Goal: Information Seeking & Learning: Learn about a topic

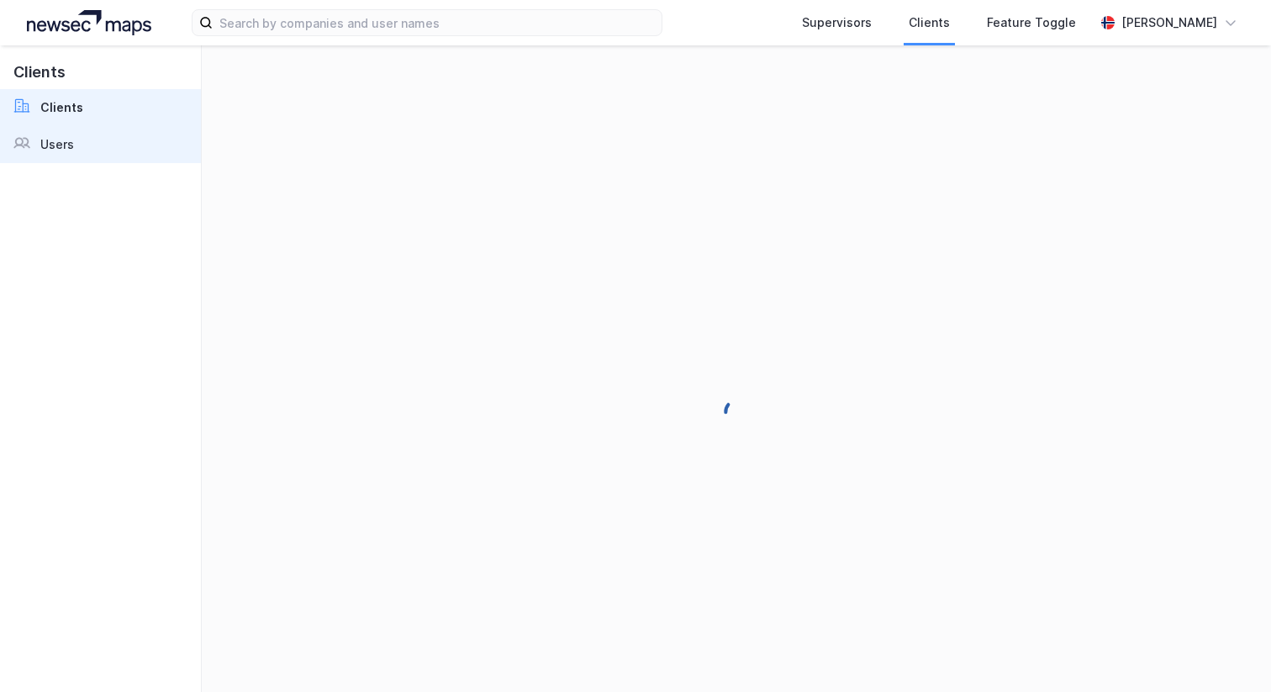
click at [117, 140] on link "Users" at bounding box center [100, 144] width 201 height 37
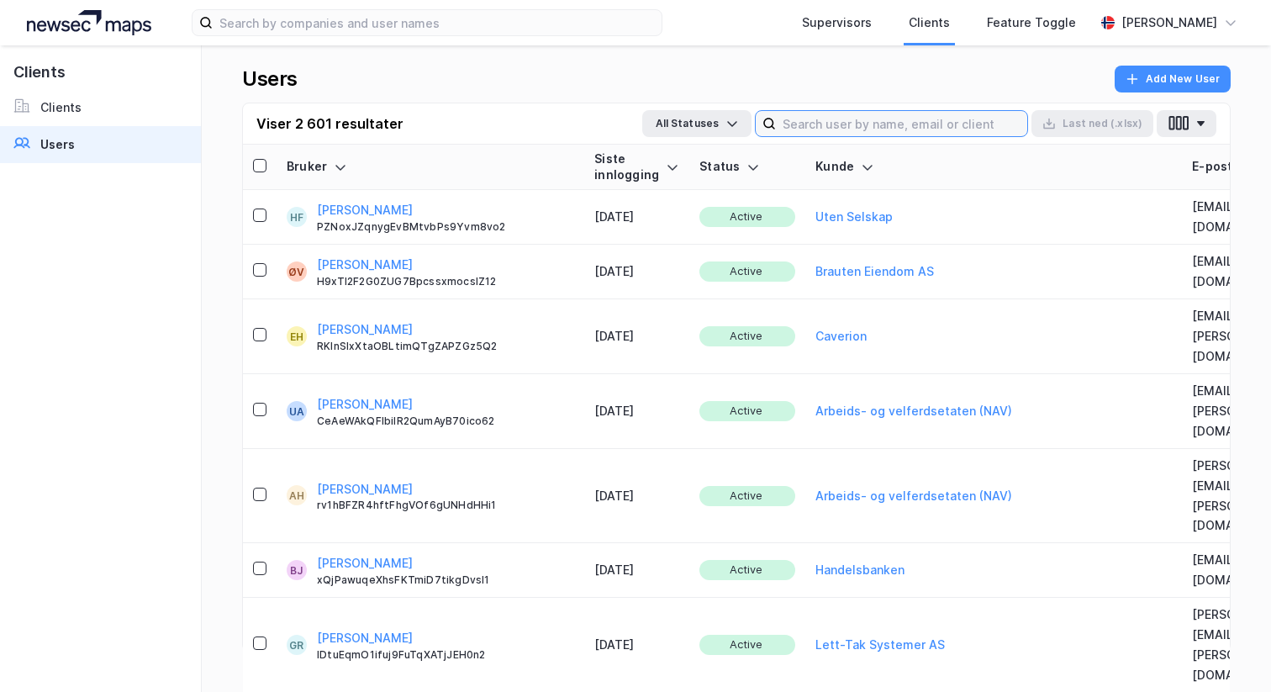
click at [851, 118] on input at bounding box center [901, 123] width 251 height 25
paste input "[EMAIL_ADDRESS][DOMAIN_NAME]"
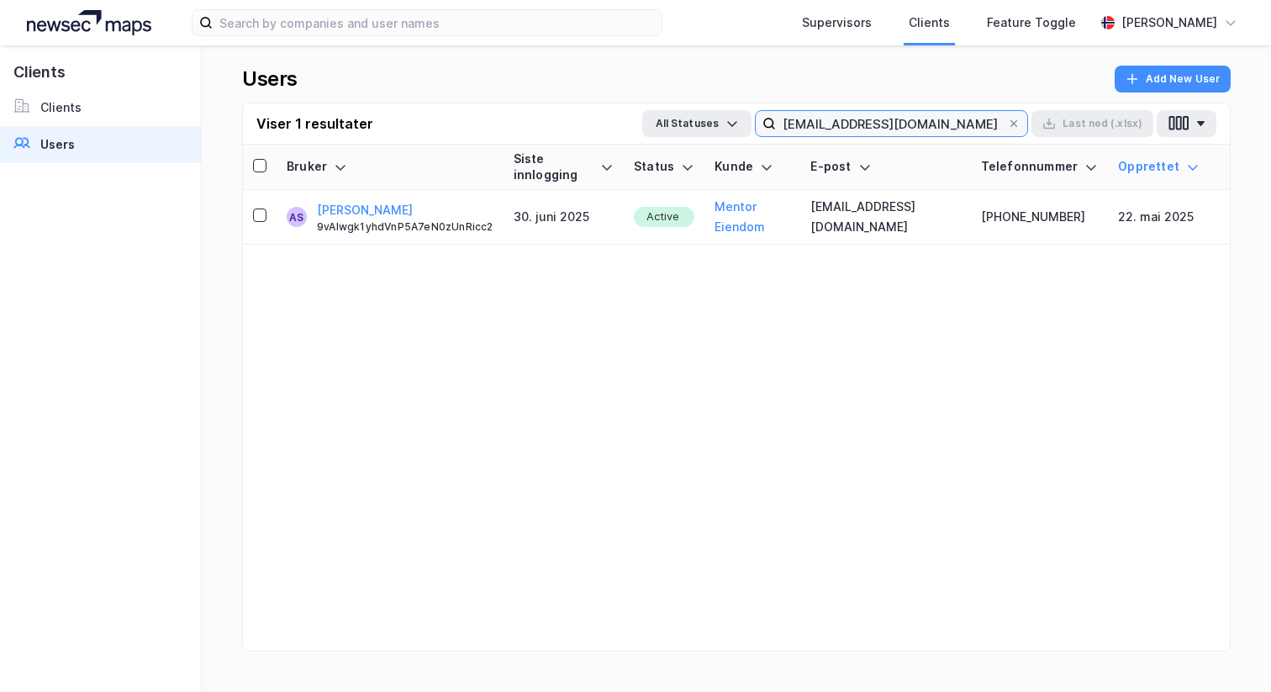
click at [880, 114] on input "[EMAIL_ADDRESS][DOMAIN_NAME]" at bounding box center [891, 123] width 231 height 25
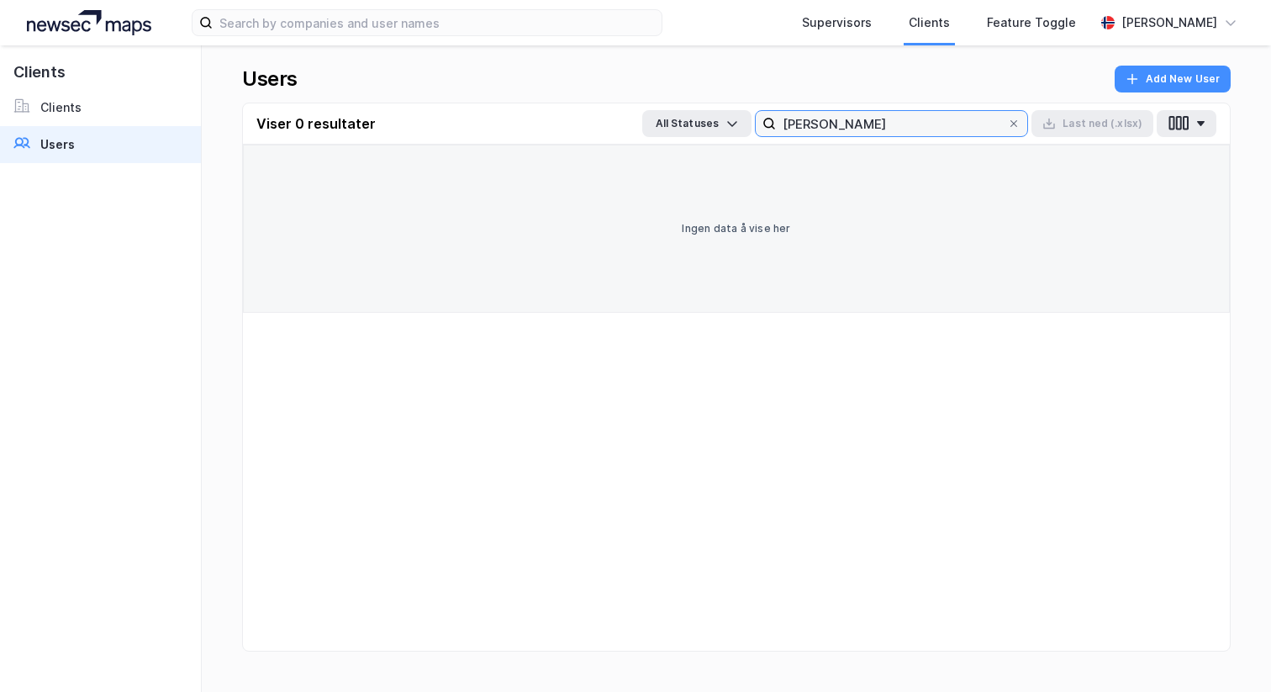
click at [856, 126] on input "tønn" at bounding box center [891, 123] width 231 height 25
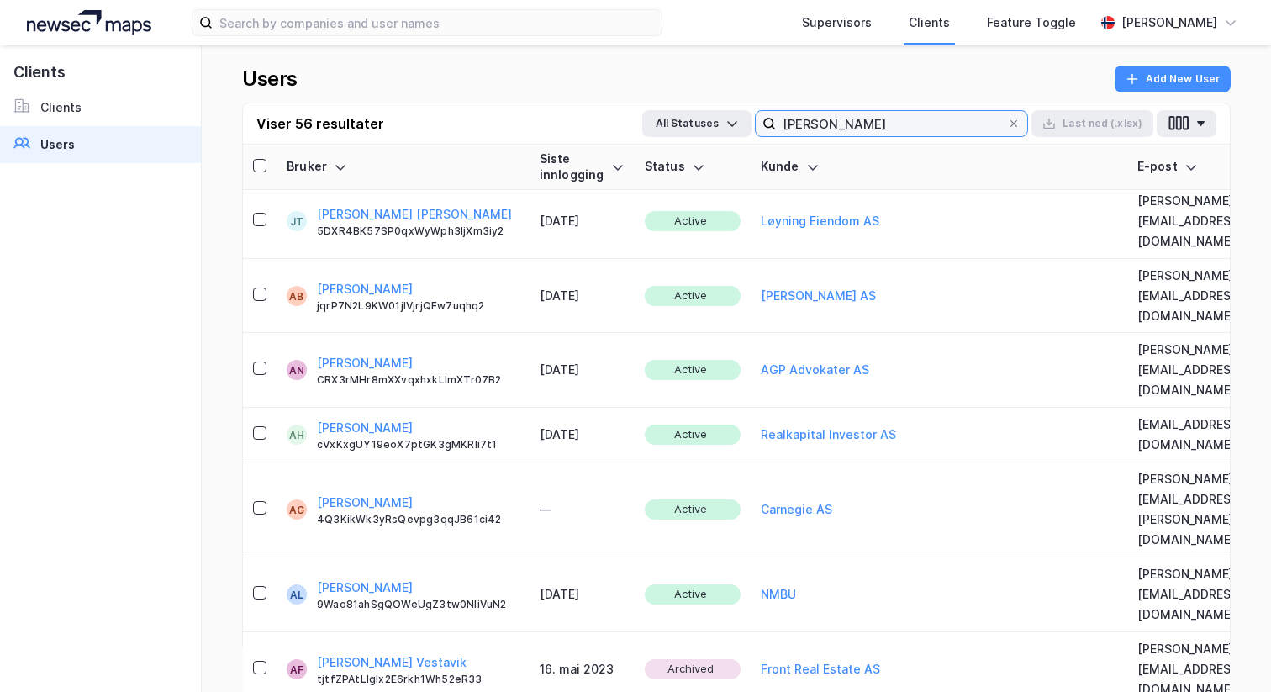
scroll to position [1404, 0]
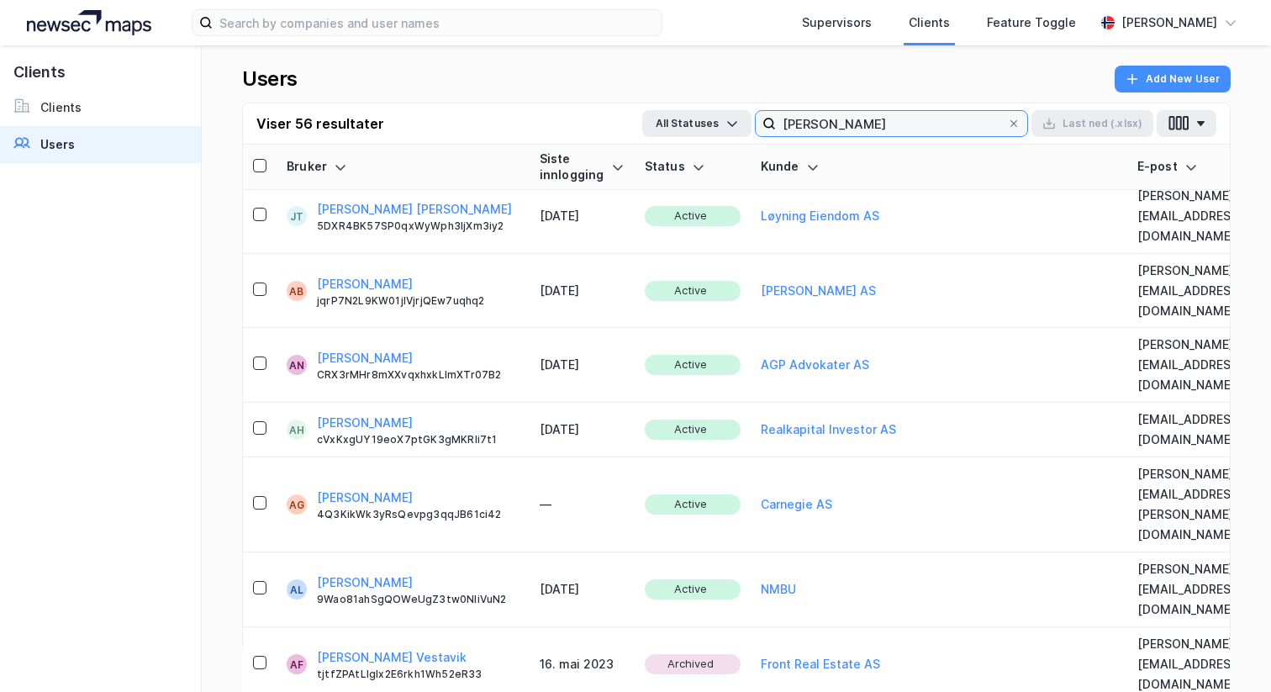
click at [800, 120] on input "andreas" at bounding box center [891, 123] width 231 height 25
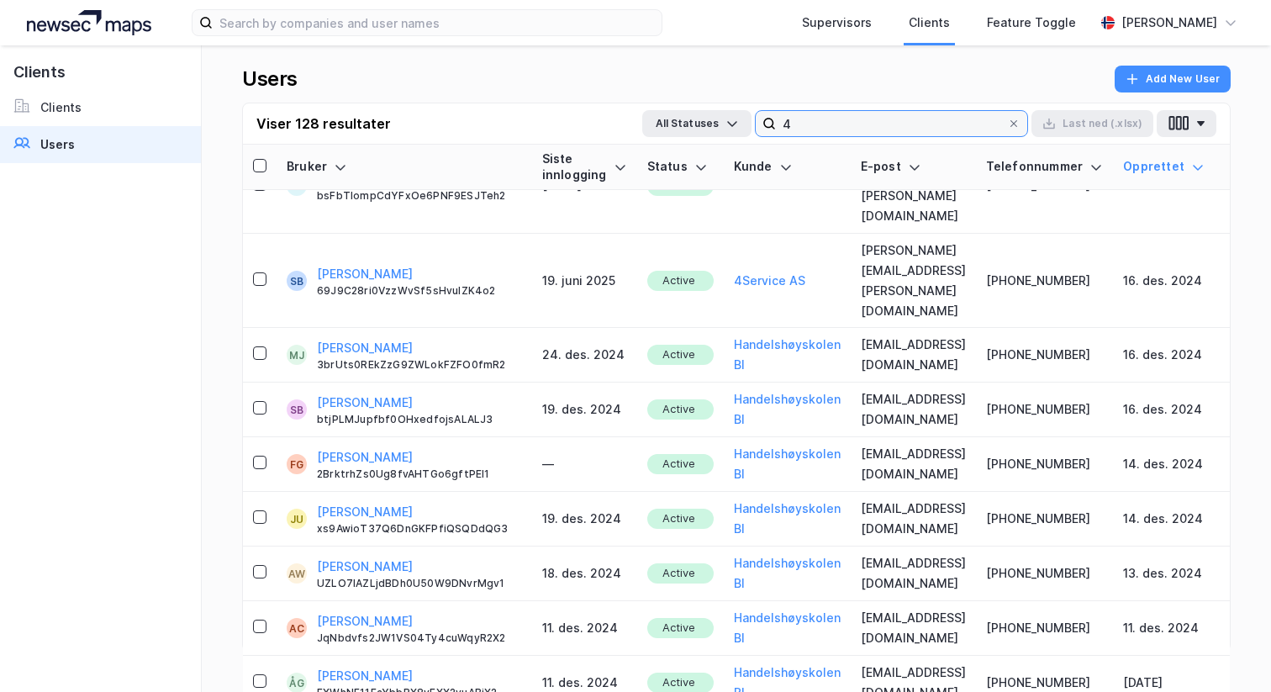
scroll to position [5323, 0]
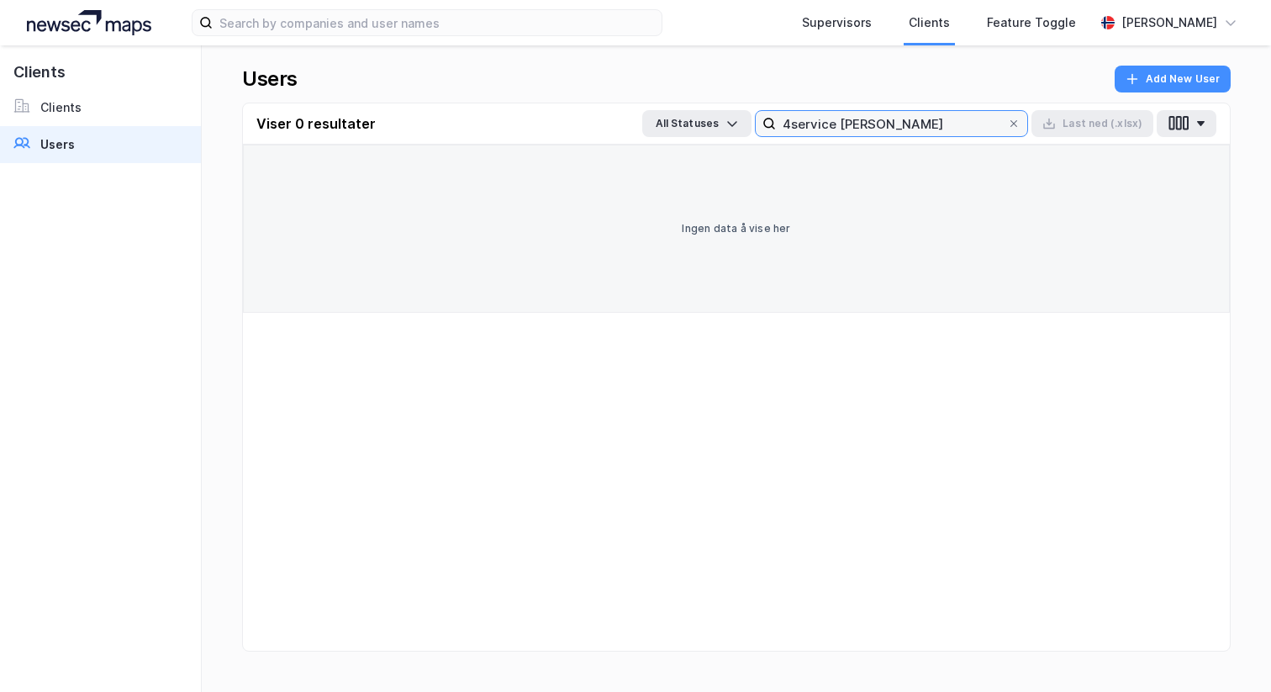
drag, startPoint x: 838, startPoint y: 124, endPoint x: 965, endPoint y: 124, distance: 127.0
click at [965, 124] on input "4service andreas" at bounding box center [891, 123] width 231 height 25
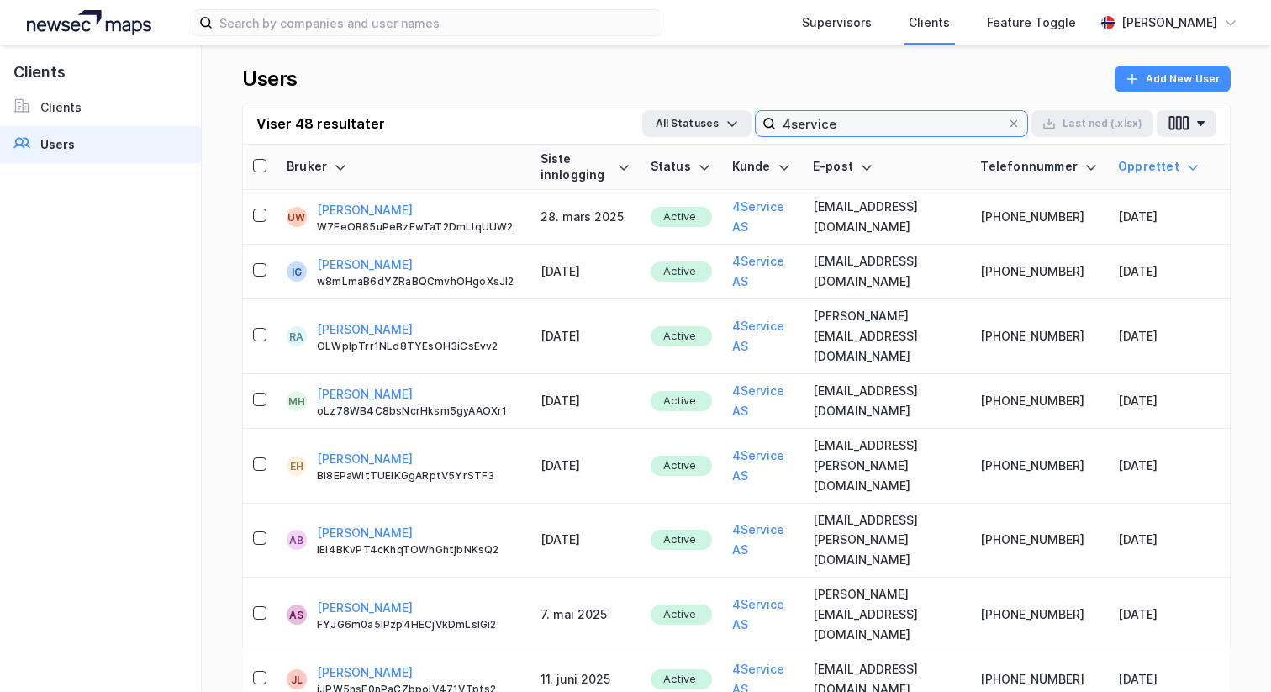
type input "4service"
click at [336, 158] on th "Bruker" at bounding box center [404, 167] width 254 height 45
click at [336, 167] on icon at bounding box center [340, 167] width 13 height 13
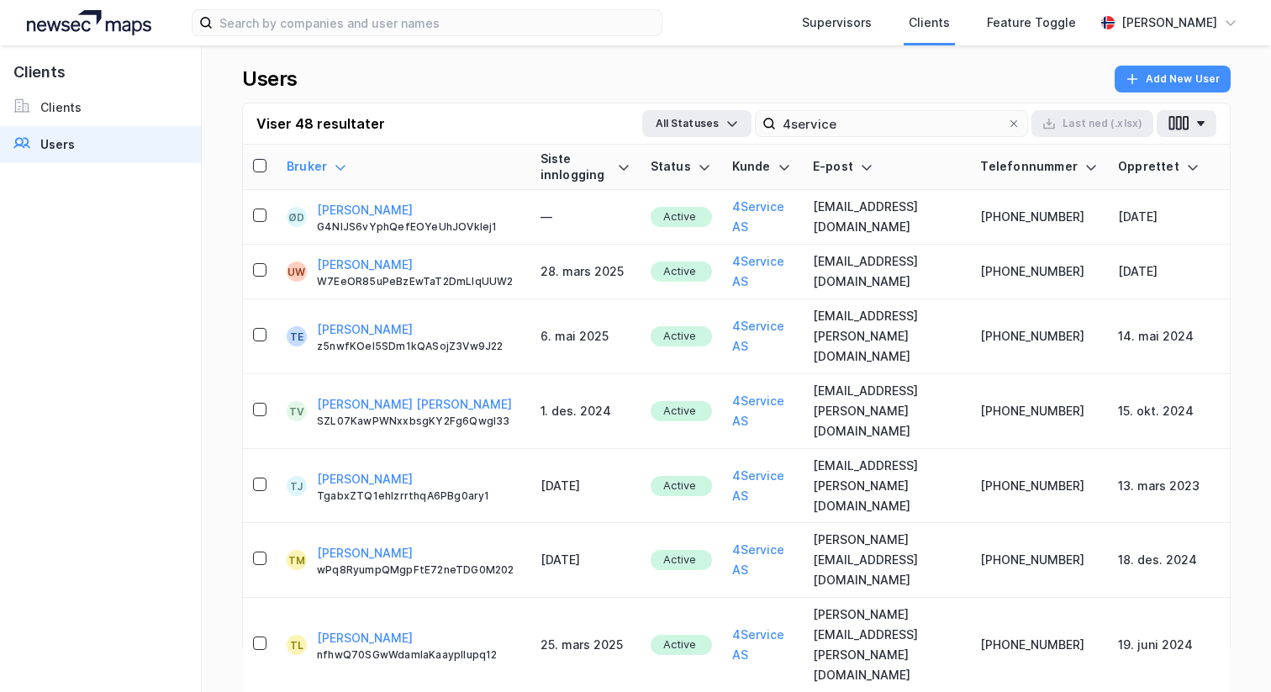
click at [336, 166] on icon at bounding box center [341, 167] width 10 height 5
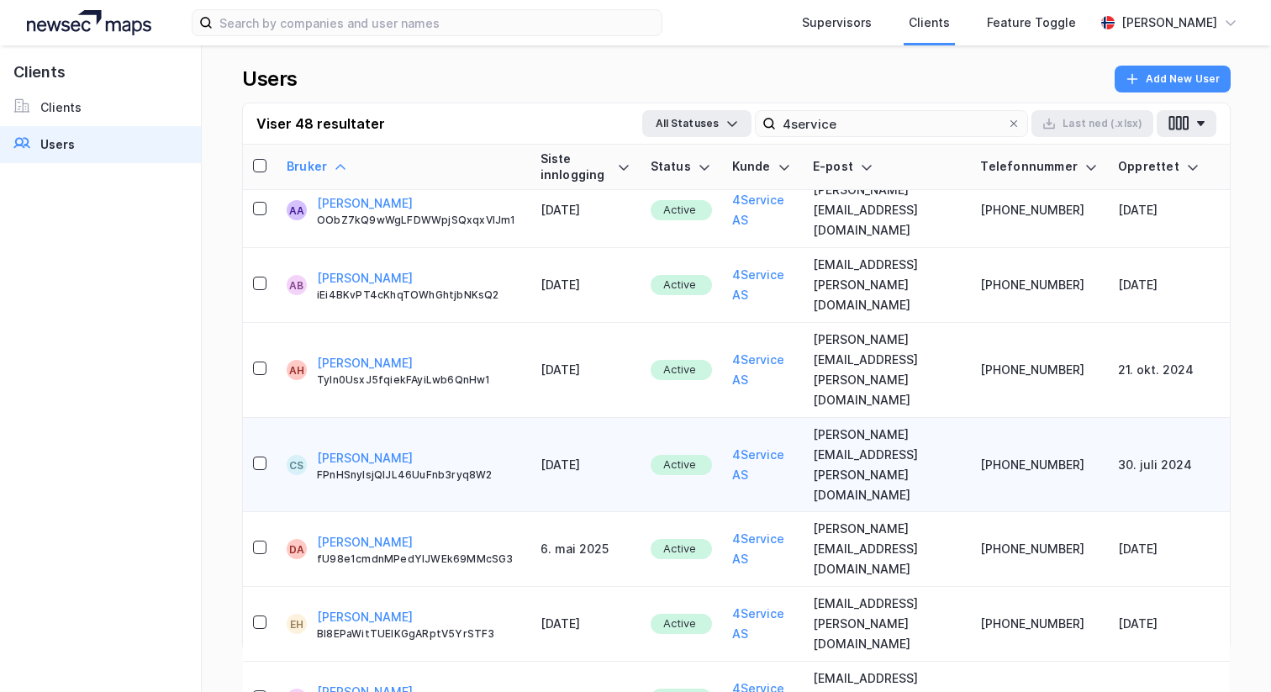
scroll to position [0, 0]
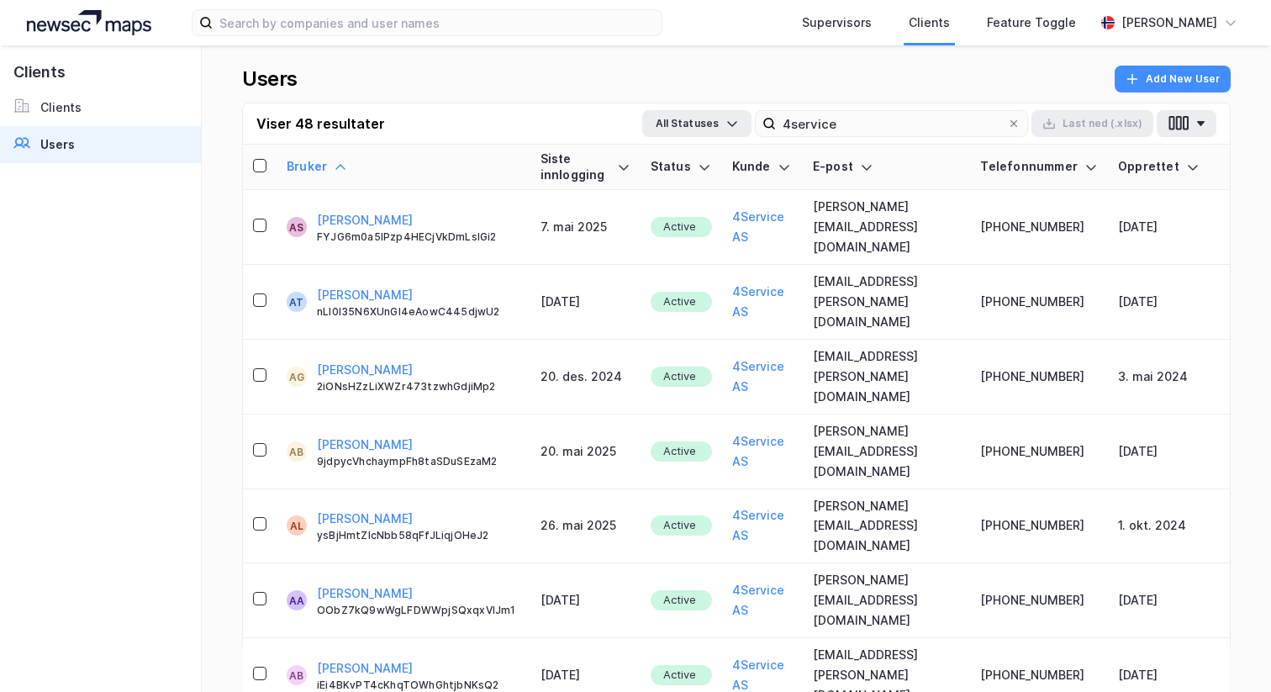
click at [601, 165] on div "Siste innlogging" at bounding box center [586, 166] width 90 height 31
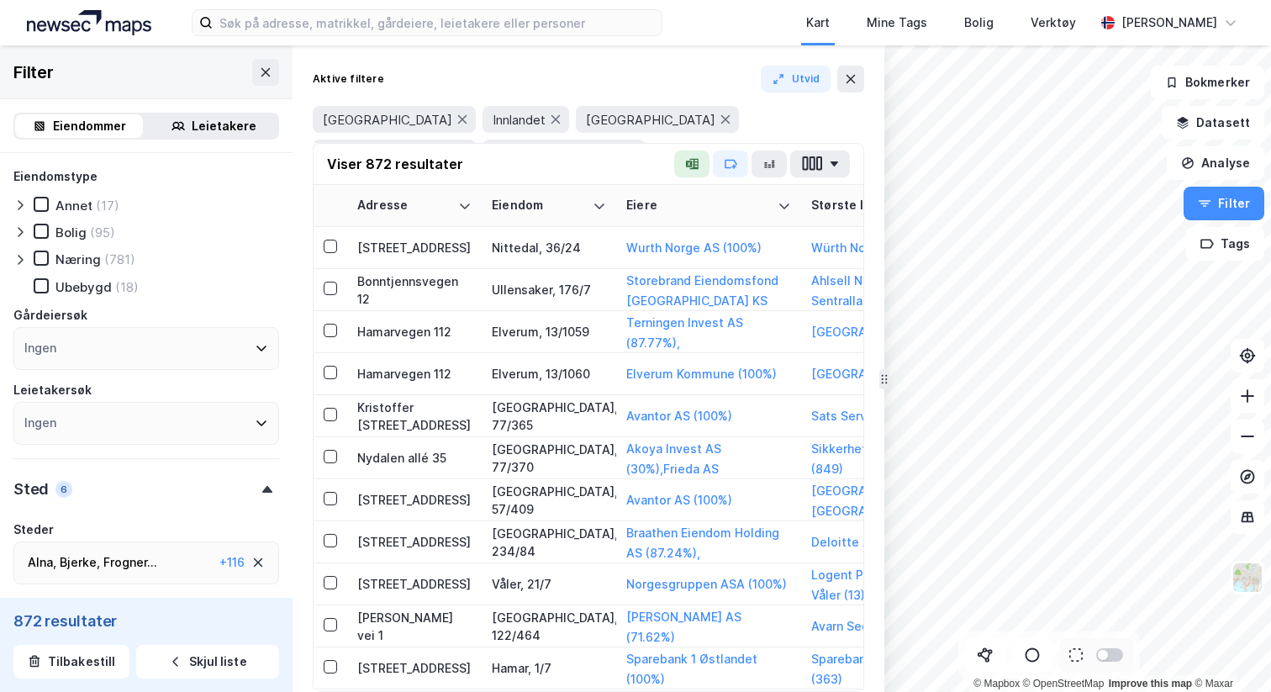
click at [700, 142] on button "2 mer" at bounding box center [676, 153] width 47 height 22
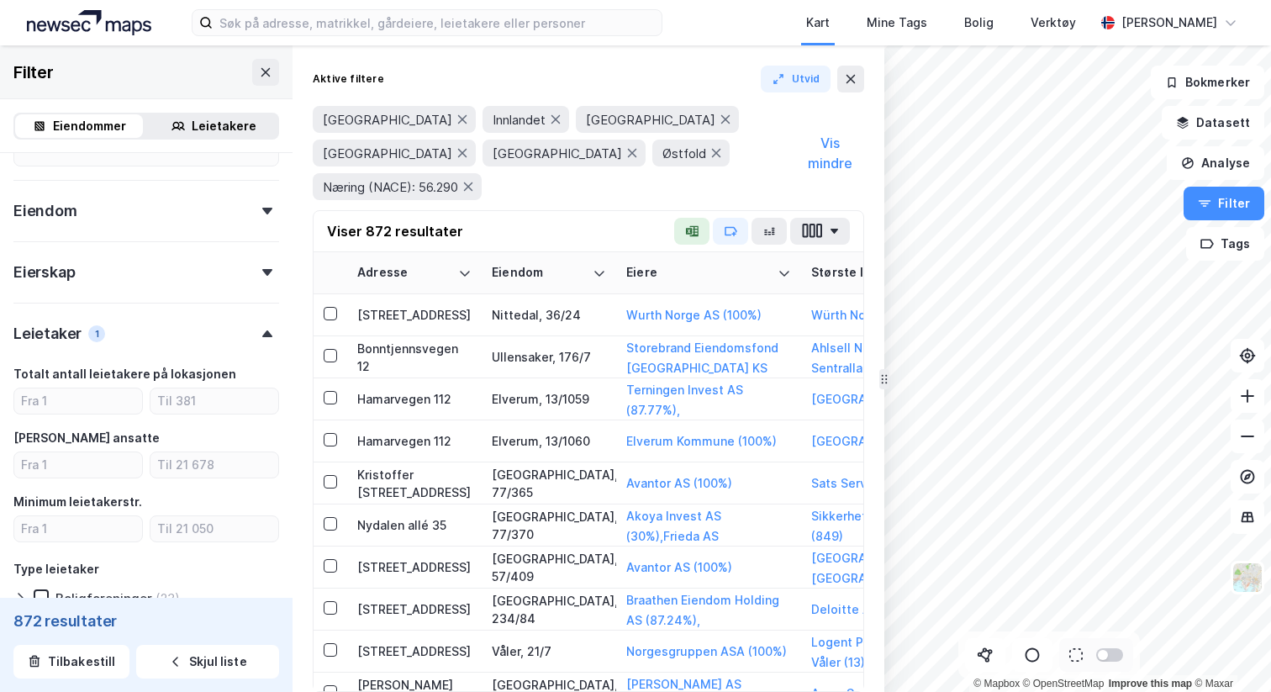
scroll to position [547, 0]
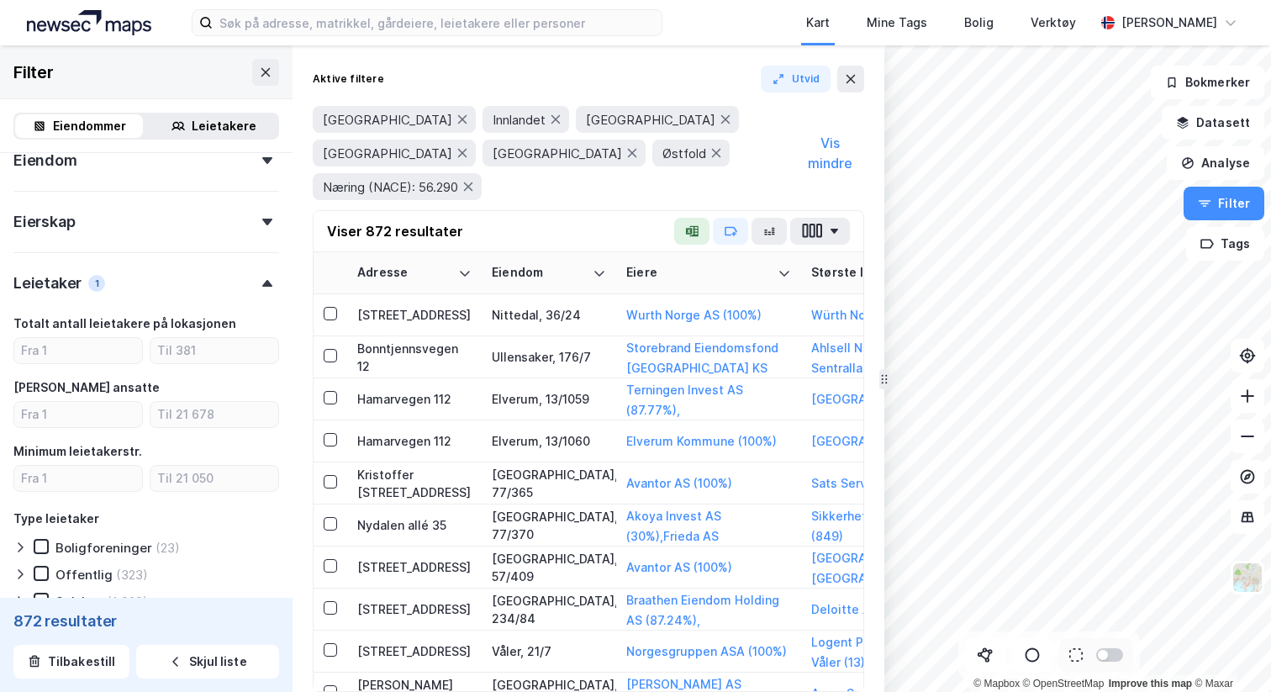
click at [145, 184] on div "Eiendomstype Annet (17) Bolig (95) Næring (781) [GEOGRAPHIC_DATA] (18) Gårdeier…" at bounding box center [146, 196] width 266 height 1153
click at [82, 166] on div "Eiendom" at bounding box center [146, 153] width 266 height 48
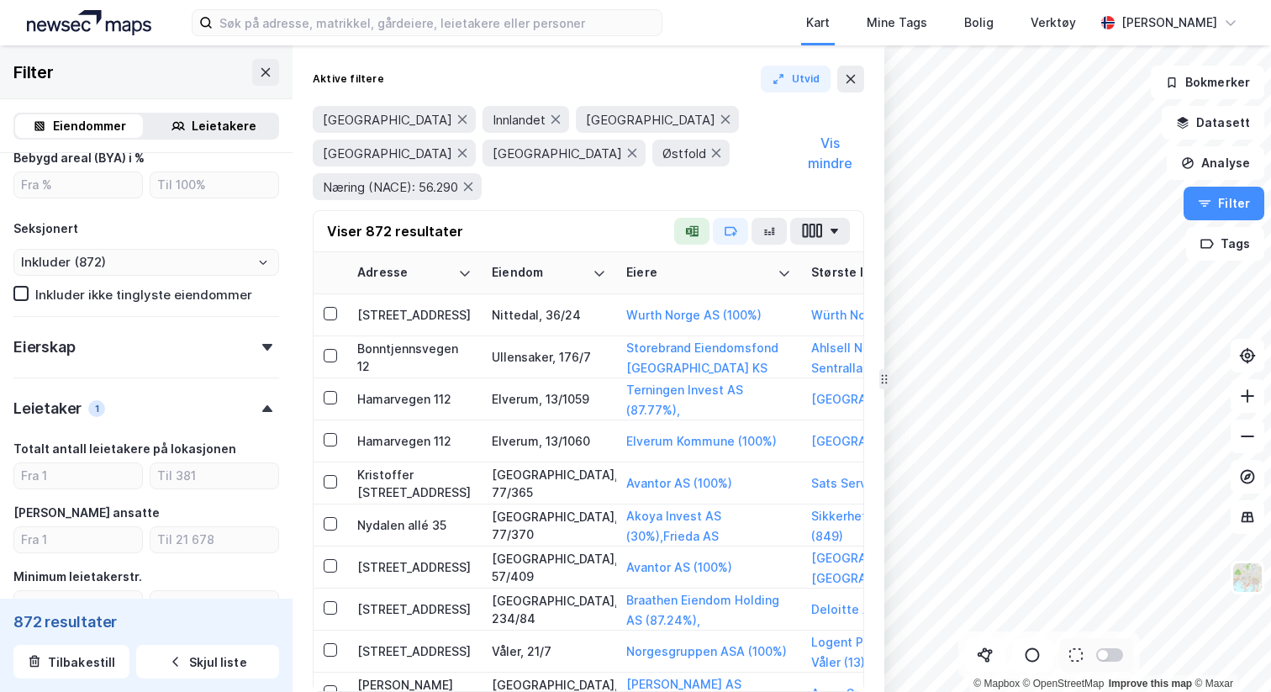
scroll to position [888, 0]
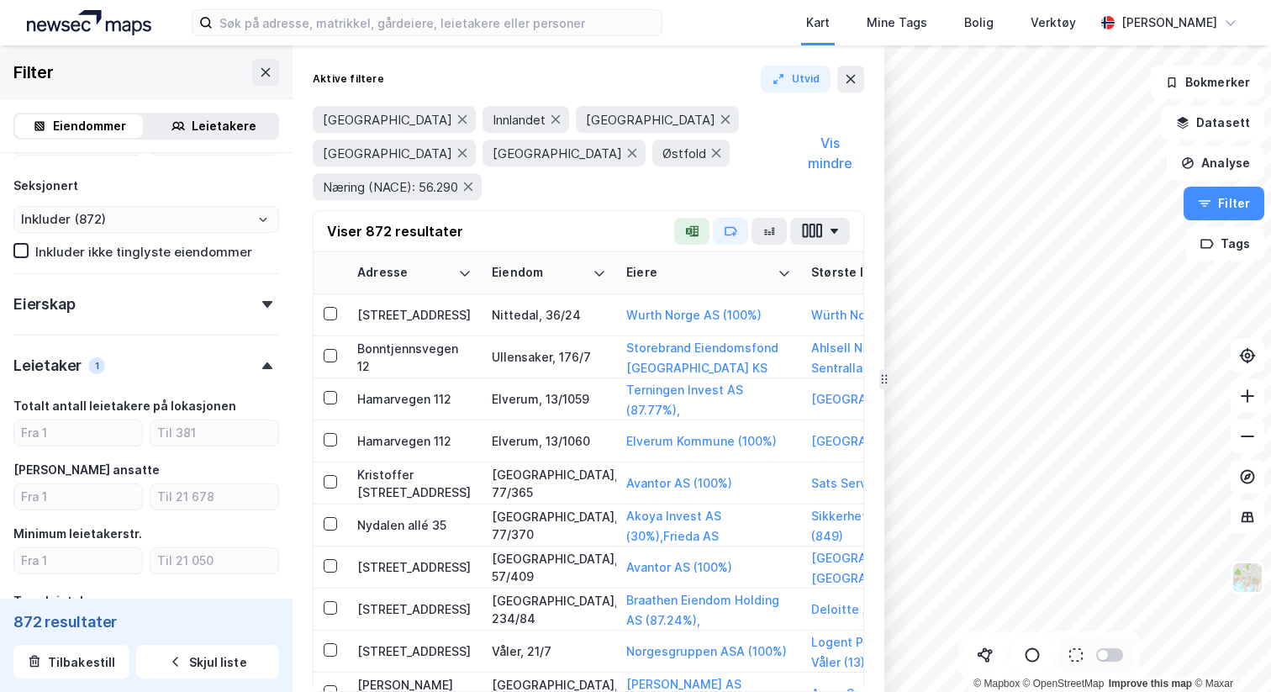
click at [129, 316] on div "Eierskap" at bounding box center [146, 297] width 266 height 48
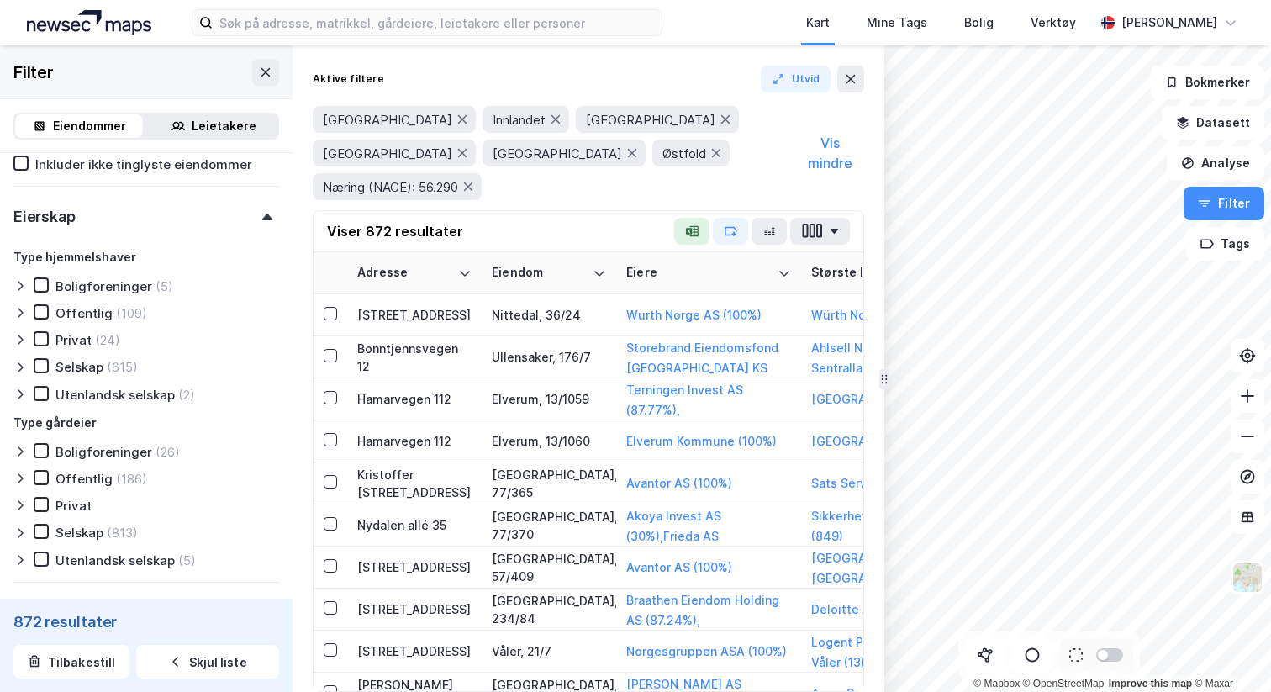
scroll to position [975, 0]
click at [80, 535] on div "Selskap" at bounding box center [79, 534] width 48 height 16
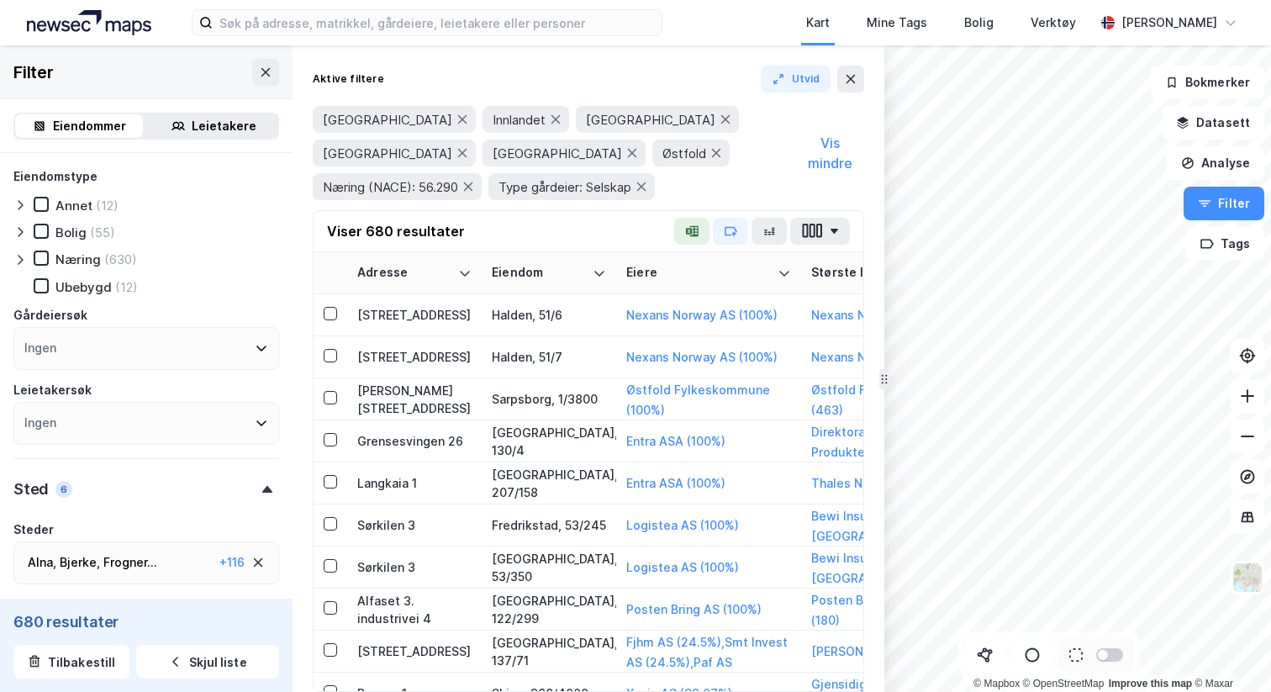
click at [21, 262] on icon at bounding box center [19, 259] width 13 height 13
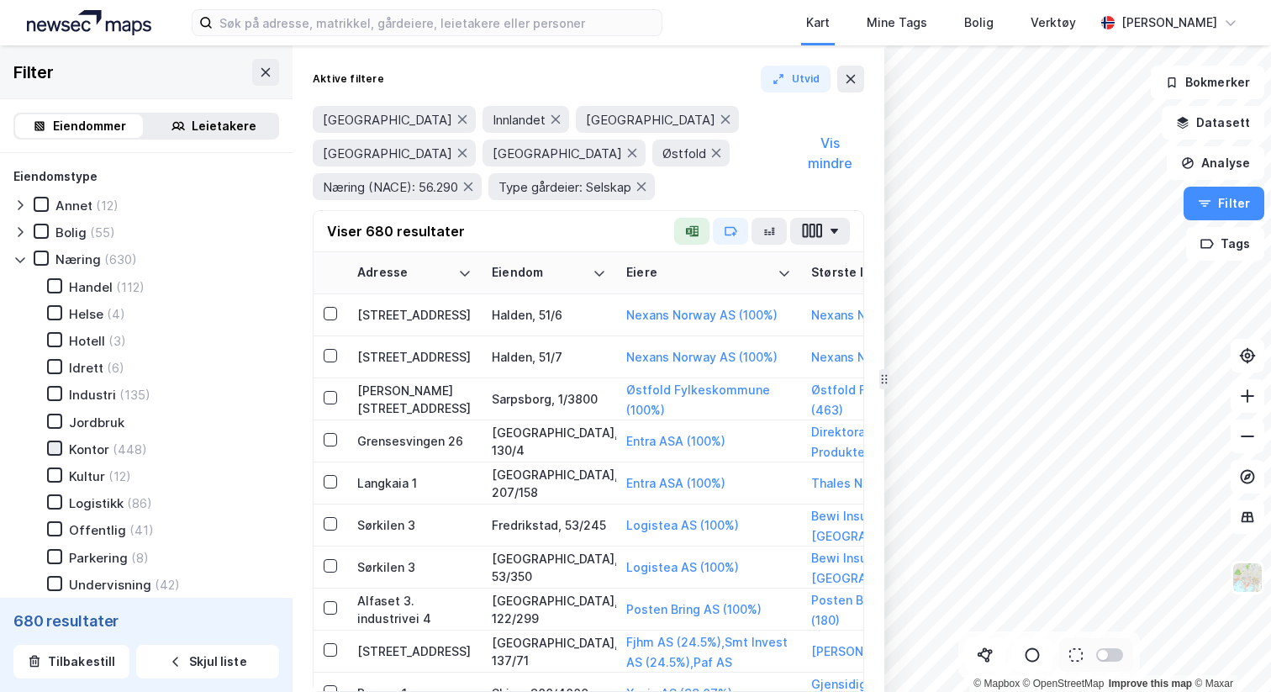
click at [51, 445] on icon at bounding box center [55, 448] width 12 height 12
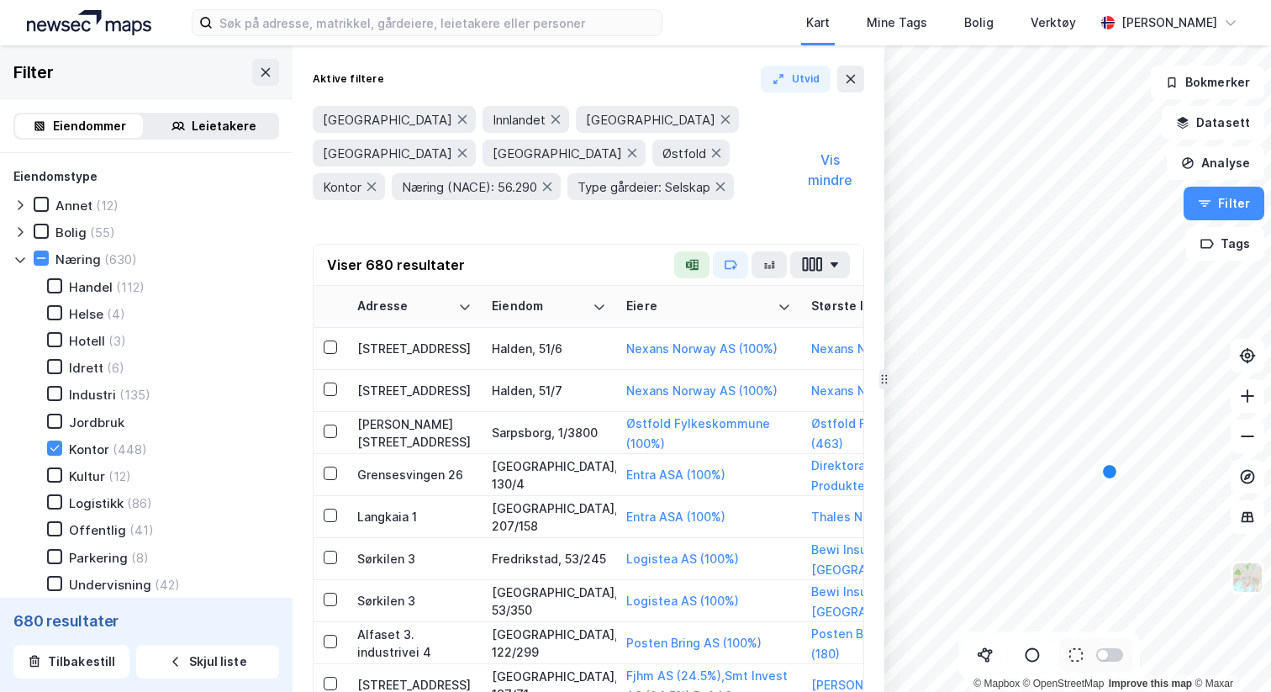
type input "Inkluder (448)"
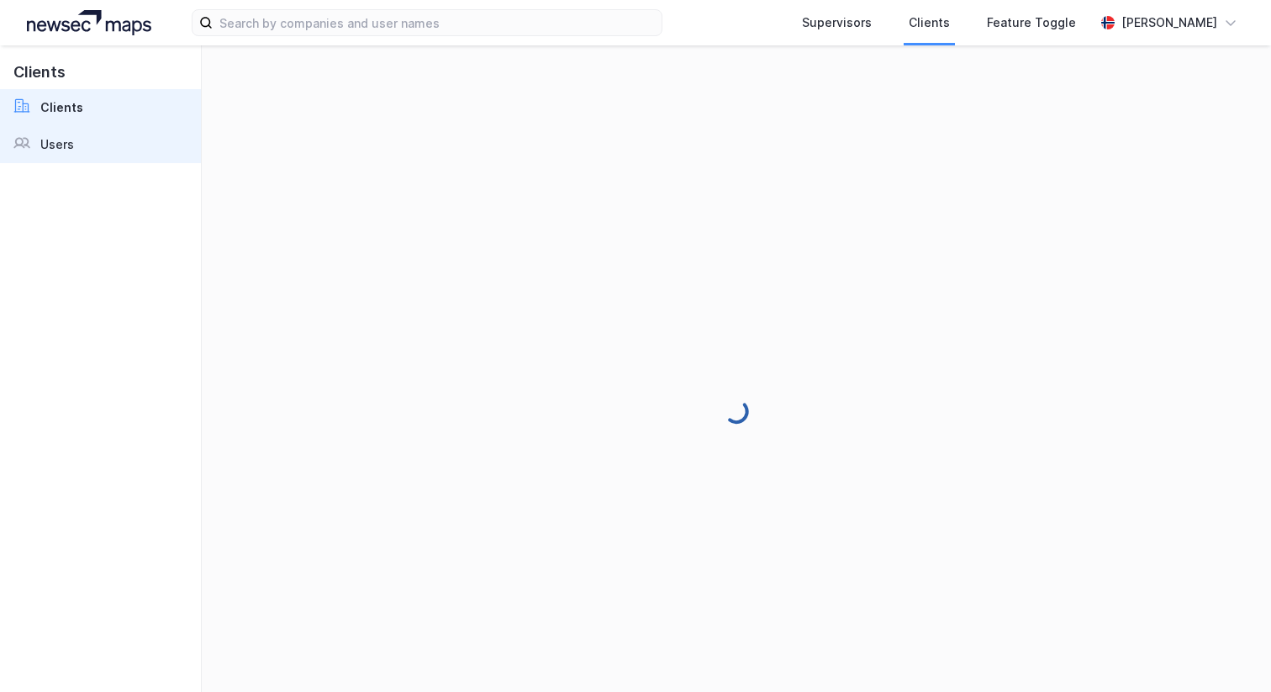
click at [31, 148] on div at bounding box center [26, 145] width 27 height 20
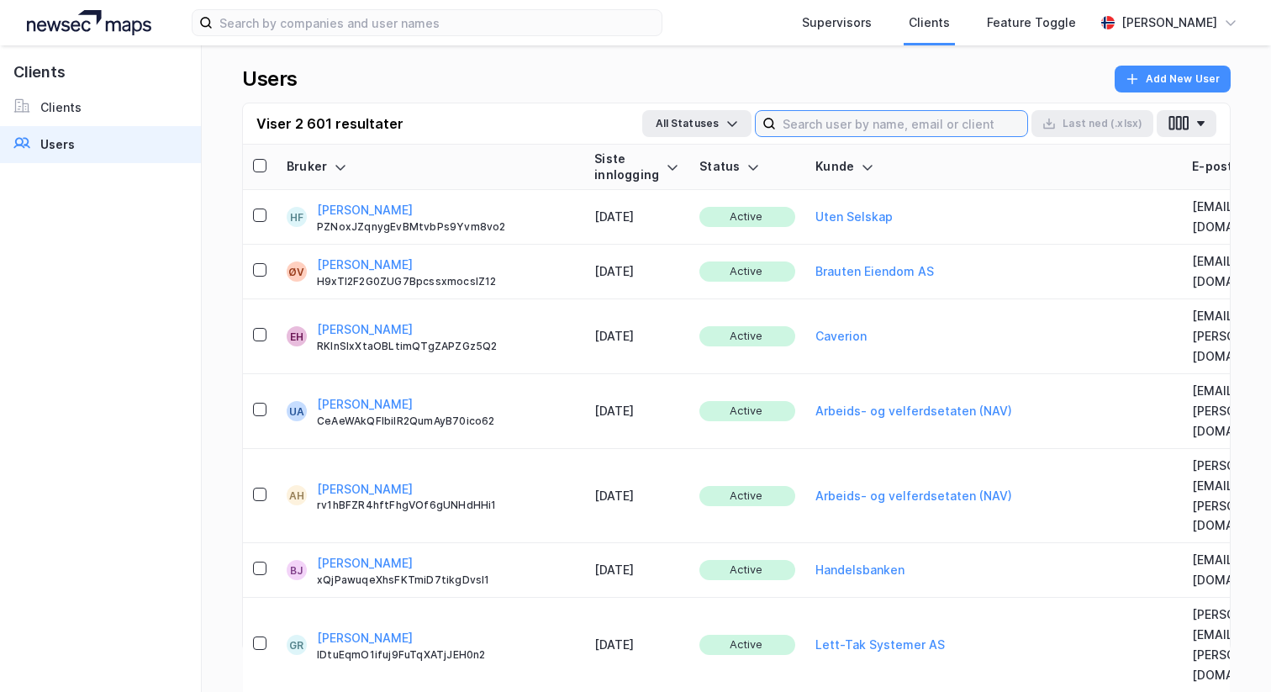
click at [817, 123] on input at bounding box center [901, 123] width 251 height 25
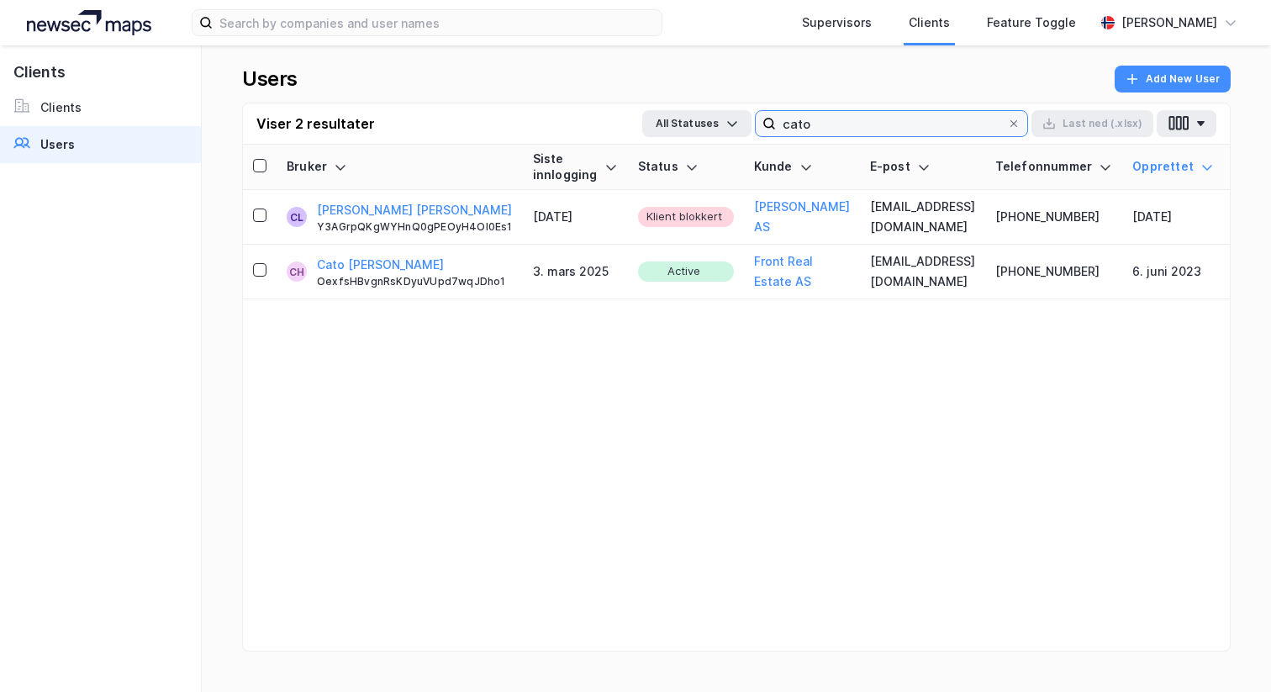
click at [818, 123] on input "cato" at bounding box center [891, 123] width 231 height 25
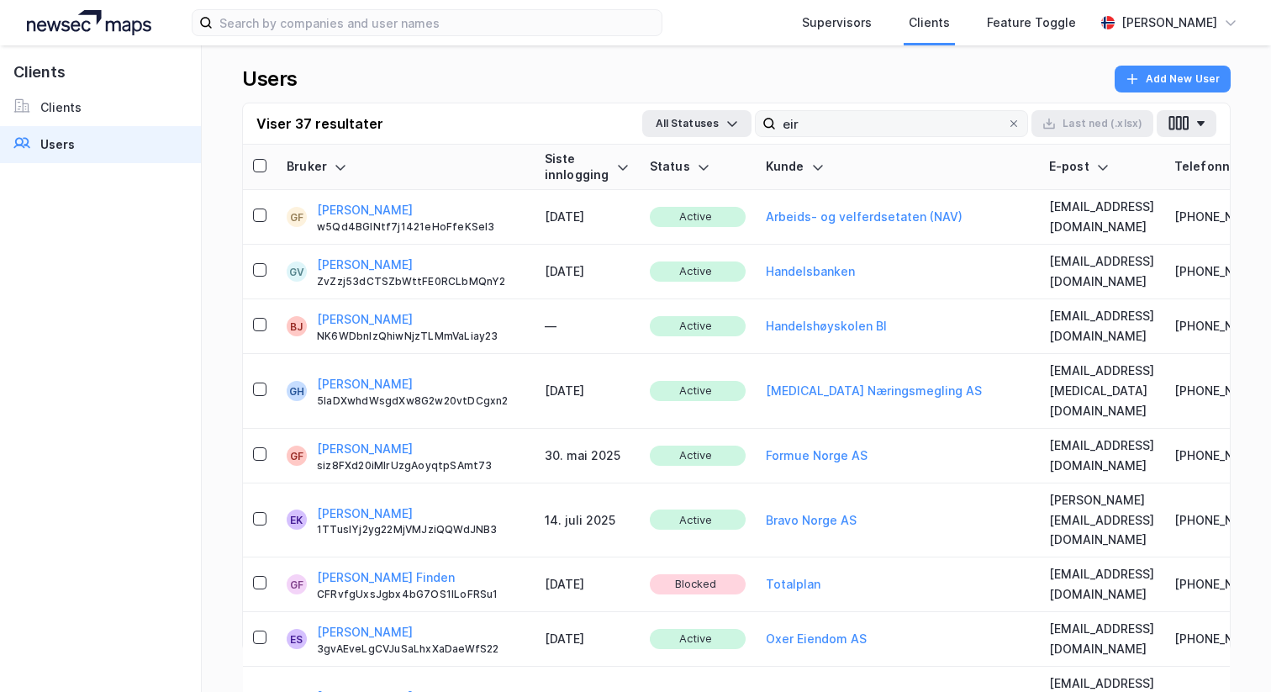
click at [830, 136] on label "eir" at bounding box center [891, 123] width 273 height 27
click at [830, 136] on input "eir" at bounding box center [891, 123] width 231 height 25
click at [827, 127] on input "eir" at bounding box center [891, 123] width 231 height 25
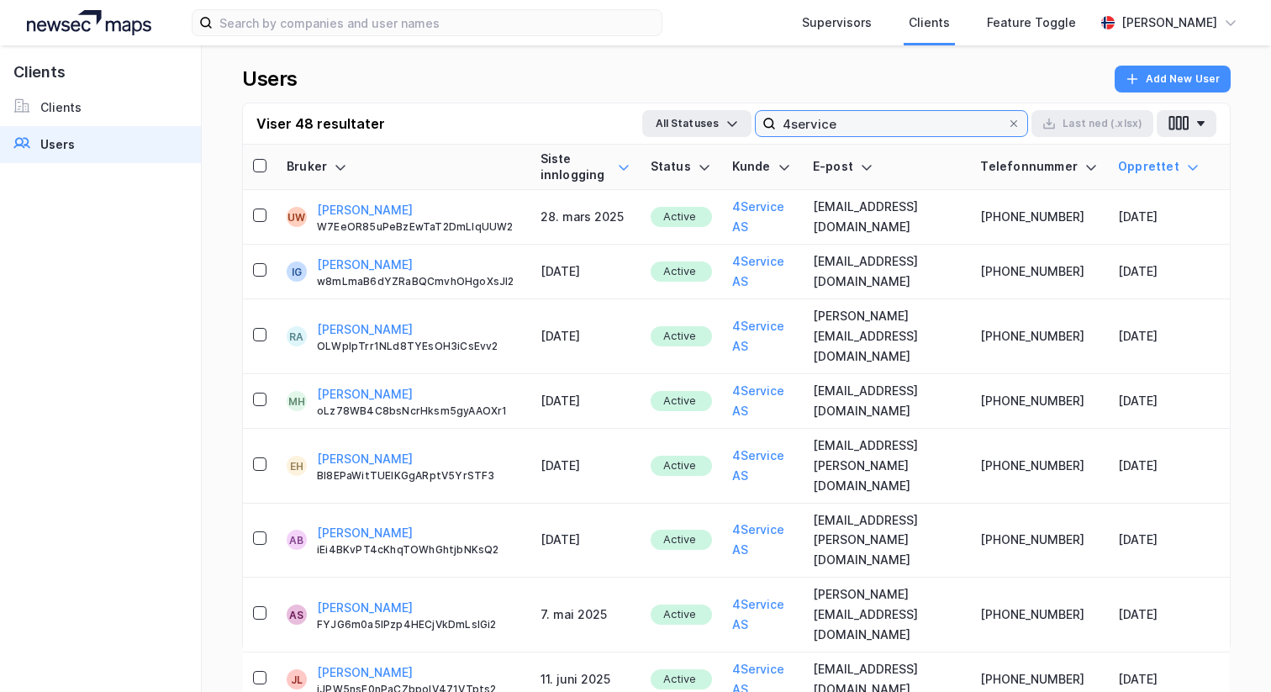
type input "4service"
click at [617, 166] on icon at bounding box center [623, 167] width 13 height 13
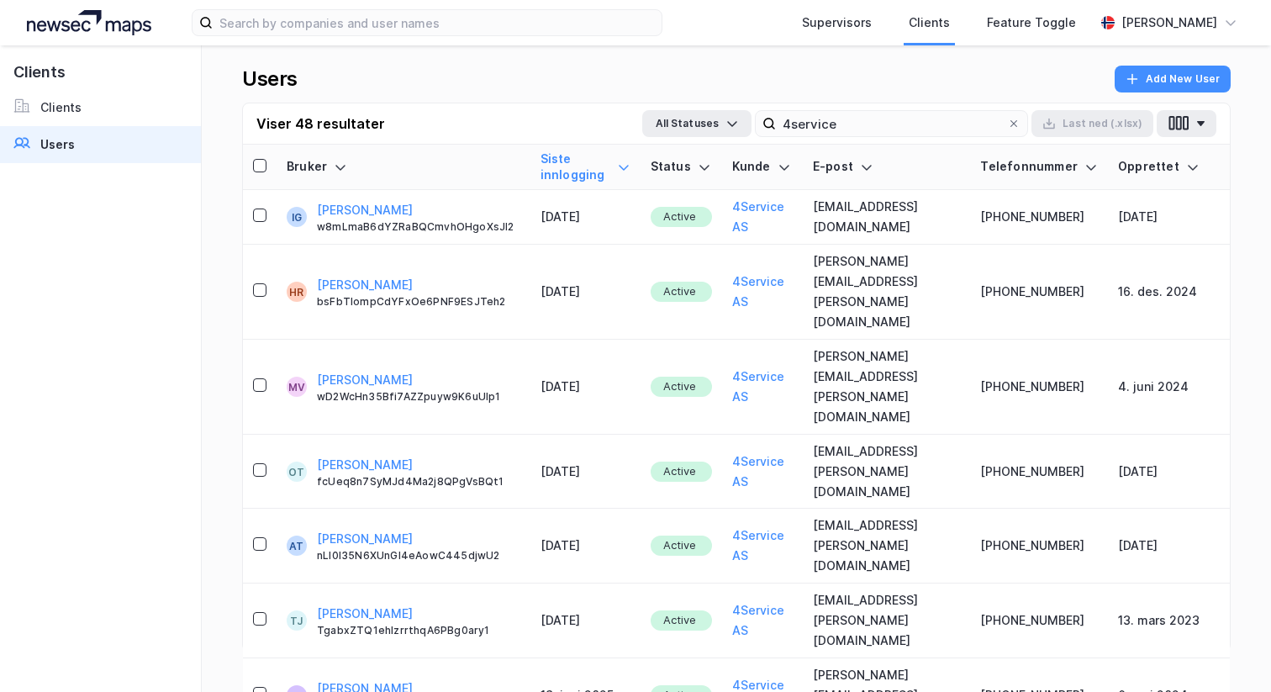
click at [119, 27] on img at bounding box center [89, 22] width 124 height 25
